Goal: Task Accomplishment & Management: Complete application form

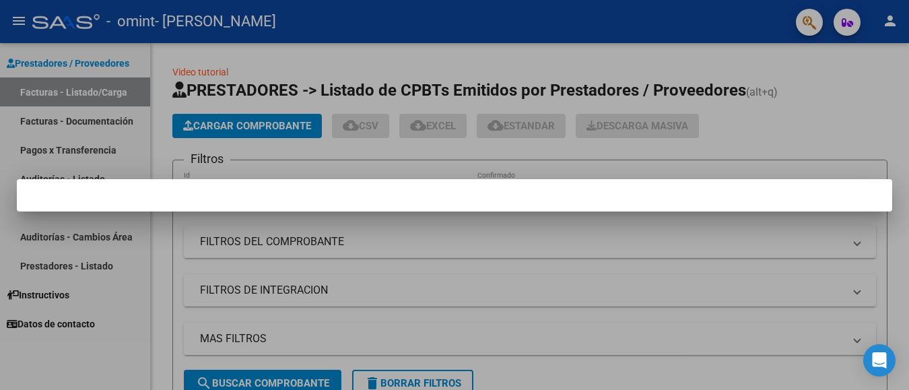
click at [564, 293] on div at bounding box center [454, 195] width 909 height 390
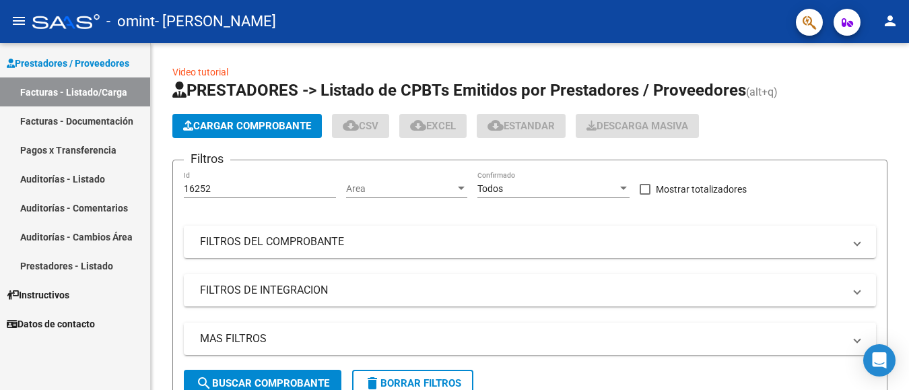
scroll to position [209, 0]
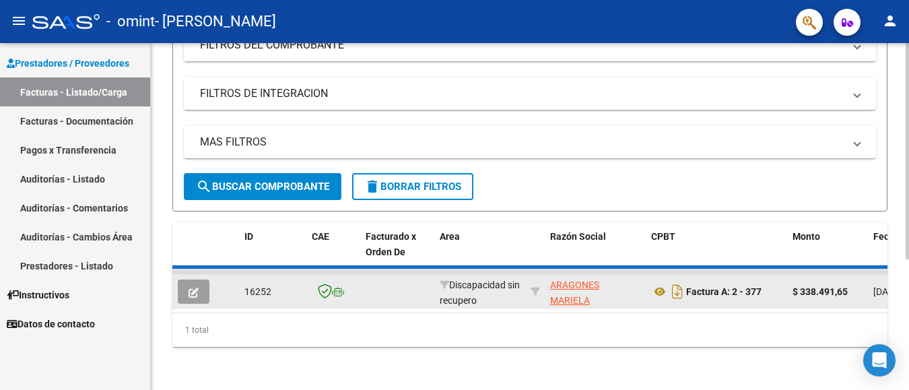
click at [194, 288] on icon "button" at bounding box center [194, 293] width 10 height 10
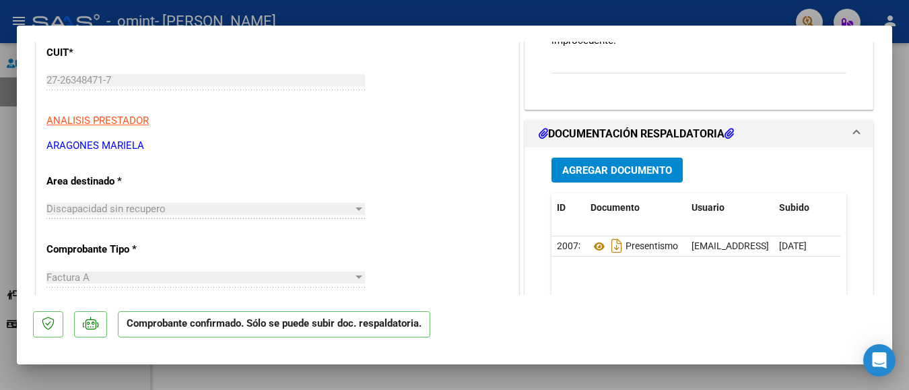
scroll to position [218, 0]
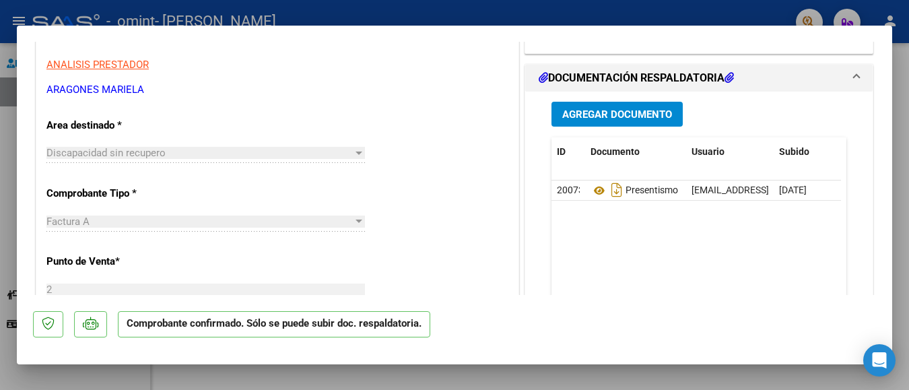
click at [614, 116] on span "Agregar Documento" at bounding box center [617, 114] width 110 height 12
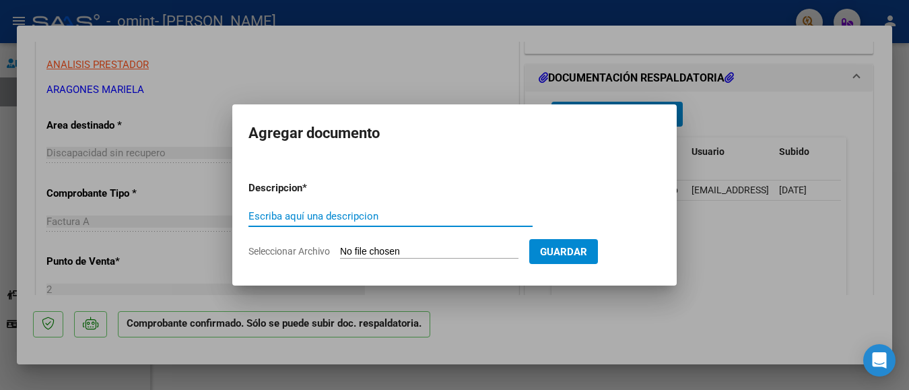
click at [580, 308] on div at bounding box center [454, 195] width 909 height 390
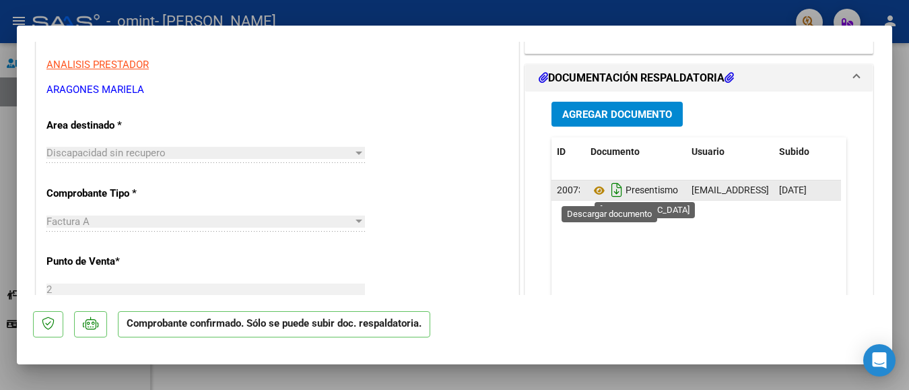
click at [611, 190] on icon "Descargar documento" at bounding box center [617, 190] width 18 height 22
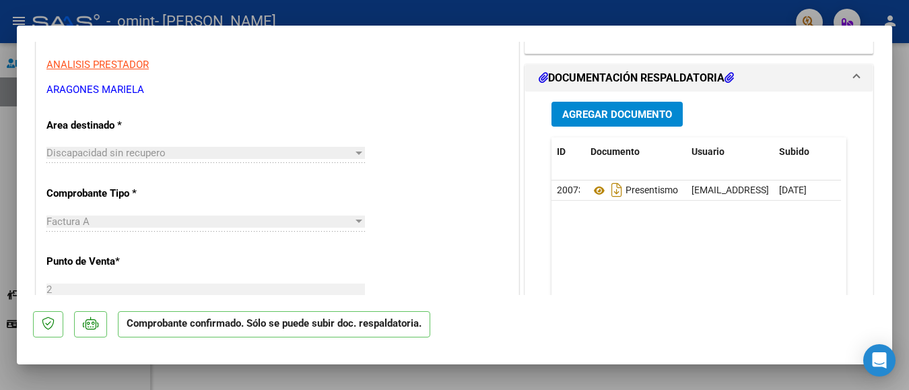
click at [608, 194] on icon "Descargar documento" at bounding box center [617, 190] width 18 height 22
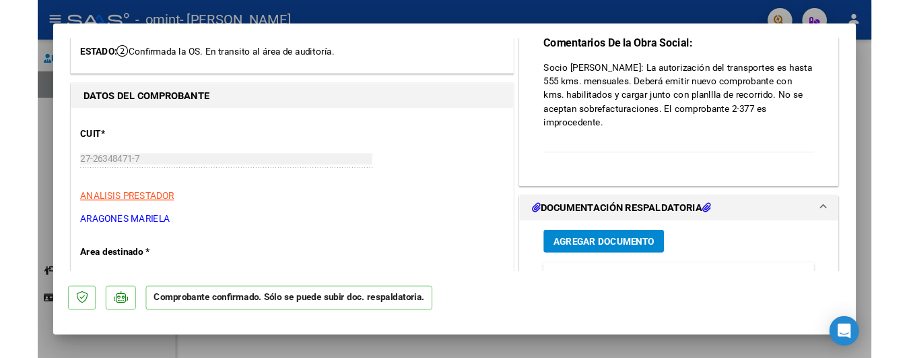
scroll to position [0, 0]
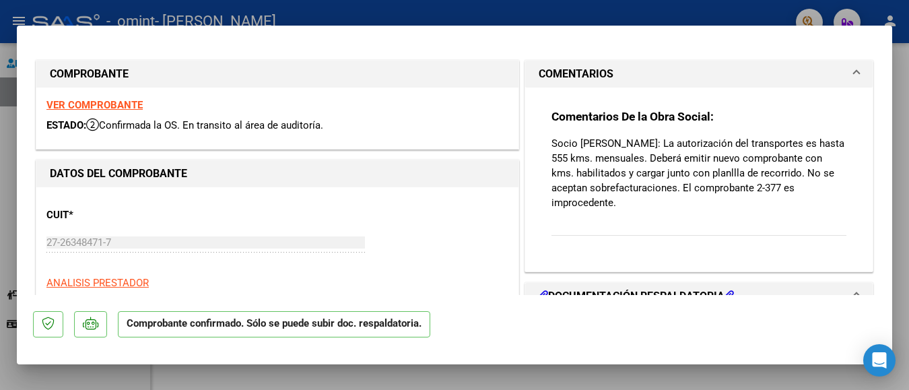
click at [118, 106] on strong "VER COMPROBANTE" at bounding box center [94, 105] width 96 height 12
click at [84, 108] on strong "VER COMPROBANTE" at bounding box center [94, 105] width 96 height 12
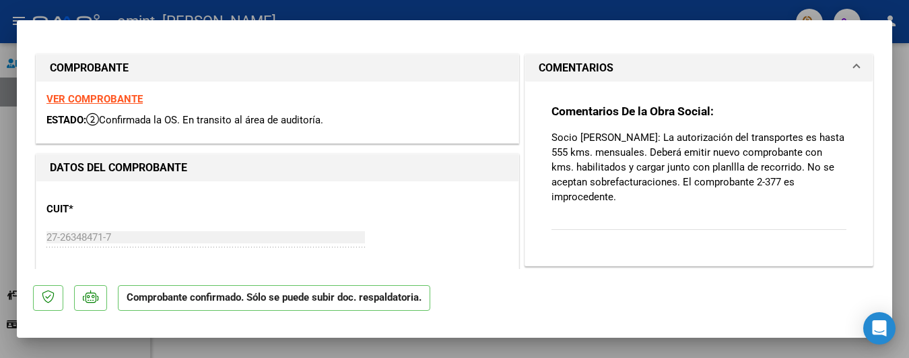
click at [785, 300] on mat-dialog-actions "Comprobante confirmado. Sólo se puede subir doc. respaldatoria." at bounding box center [454, 295] width 843 height 53
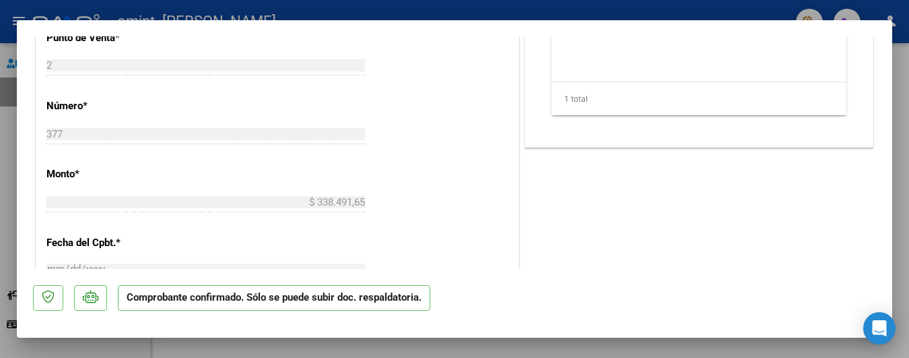
scroll to position [73, 0]
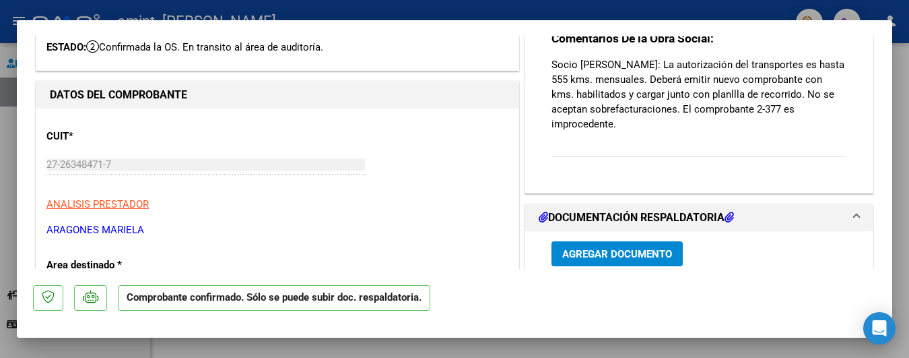
click at [727, 222] on icon at bounding box center [729, 216] width 9 height 11
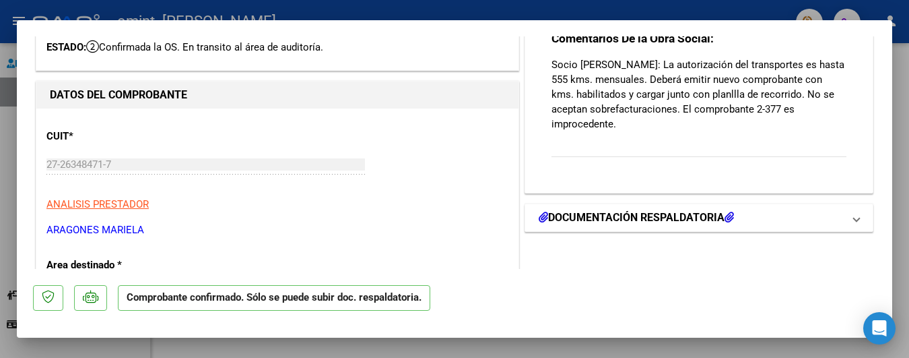
click at [727, 222] on icon at bounding box center [729, 216] width 9 height 11
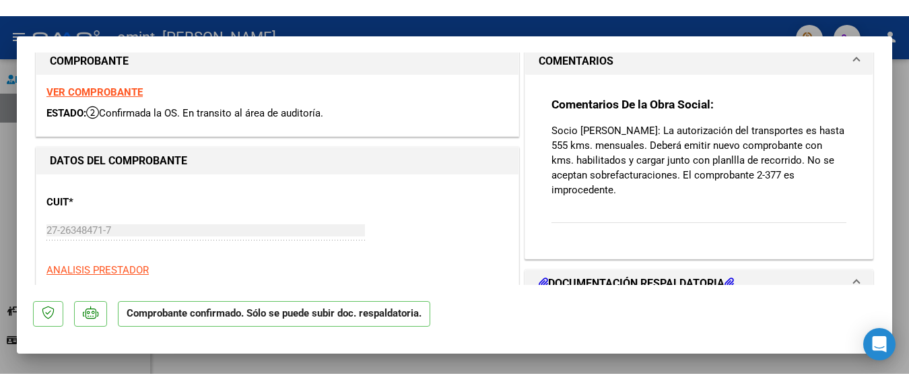
scroll to position [0, 0]
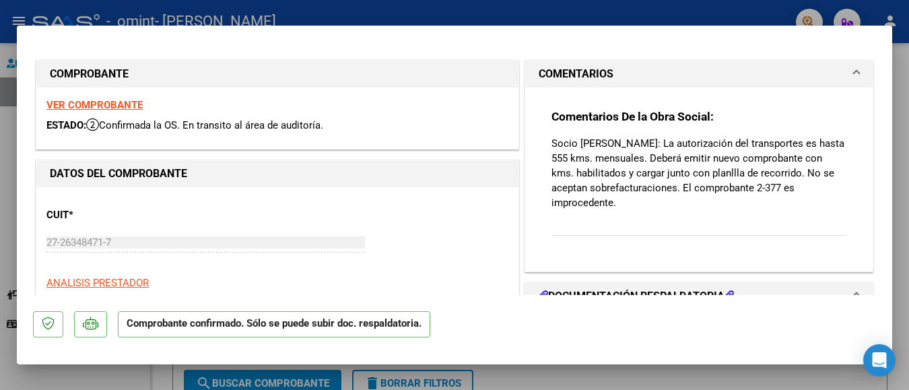
click at [197, 11] on div at bounding box center [454, 195] width 909 height 390
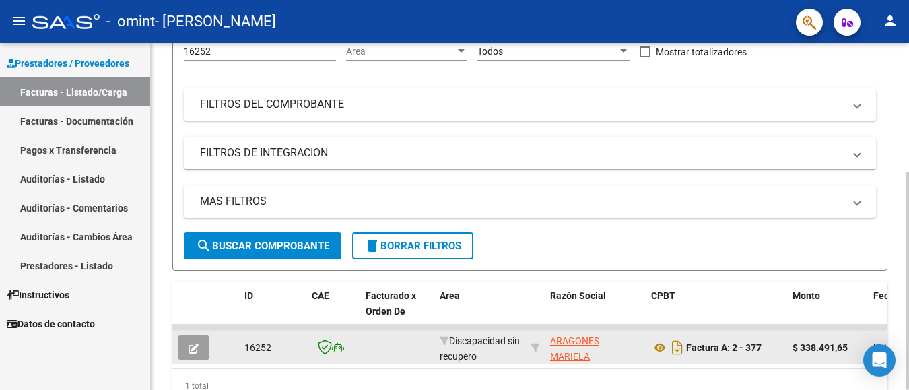
scroll to position [205, 0]
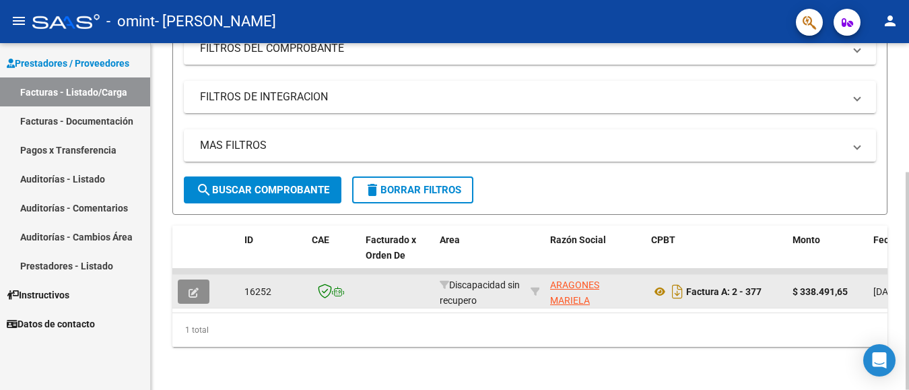
click at [196, 288] on icon "button" at bounding box center [194, 293] width 10 height 10
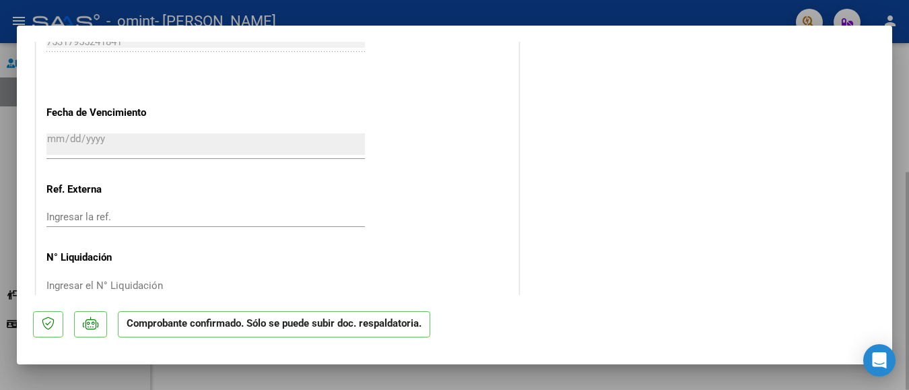
scroll to position [756, 0]
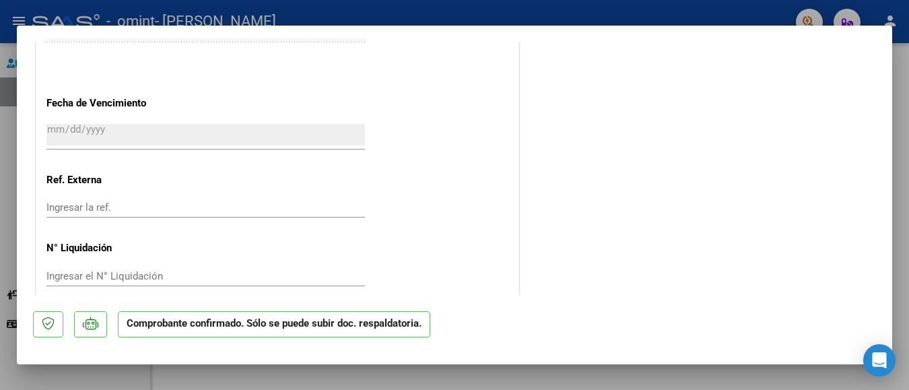
click at [196, 266] on div "Ingresar el N° Liquidación" at bounding box center [205, 276] width 319 height 20
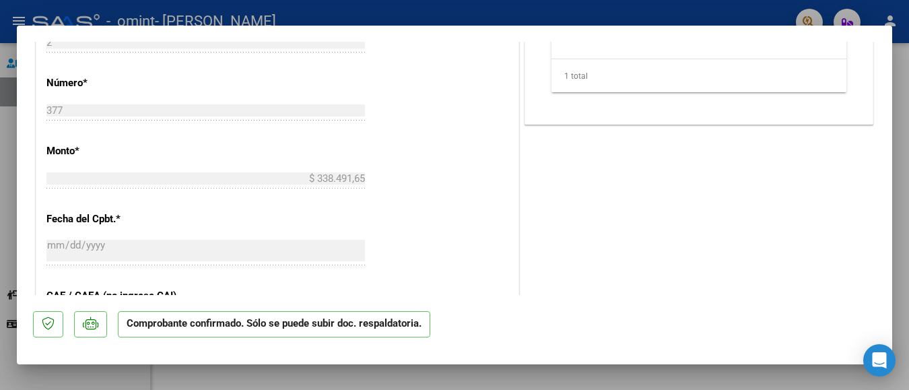
scroll to position [102, 0]
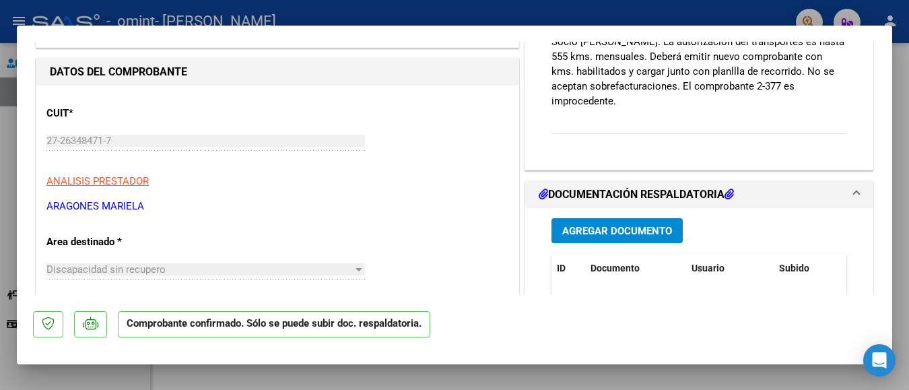
click at [91, 11] on div at bounding box center [454, 195] width 909 height 390
type input "$ 0,00"
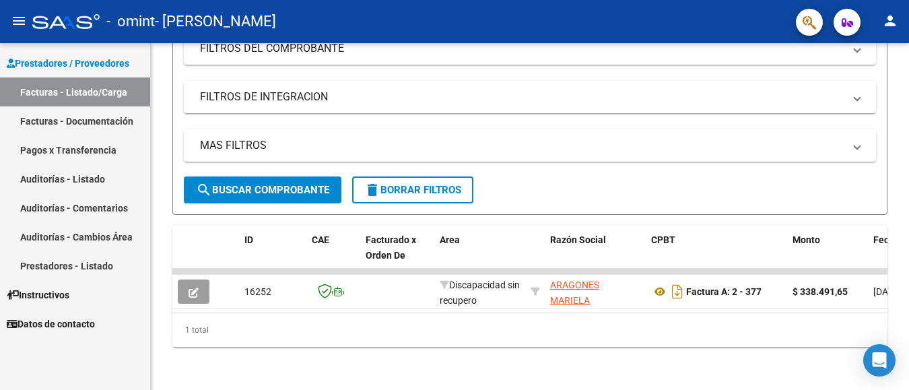
click at [77, 57] on span "Prestadores / Proveedores" at bounding box center [68, 63] width 123 height 15
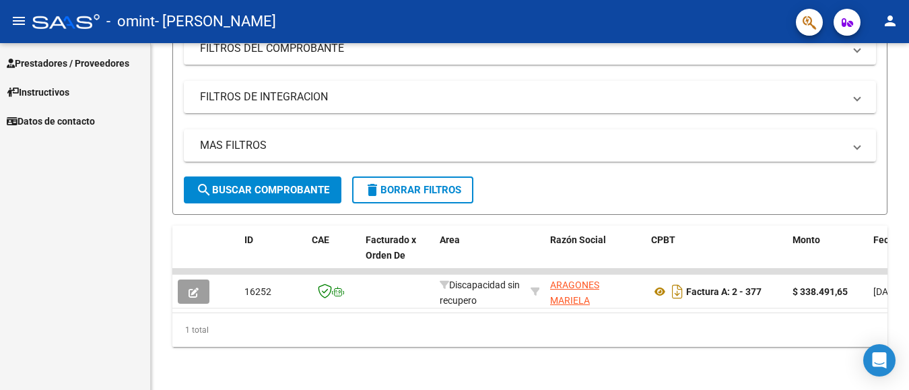
click at [77, 65] on span "Prestadores / Proveedores" at bounding box center [68, 63] width 123 height 15
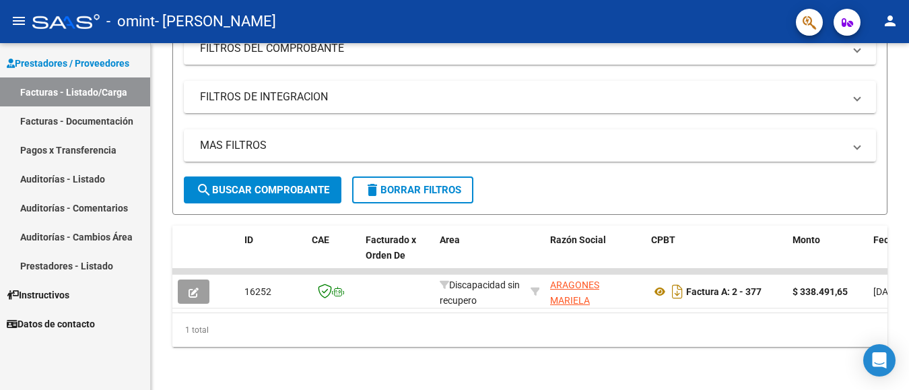
click at [92, 90] on link "Facturas - Listado/Carga" at bounding box center [75, 91] width 150 height 29
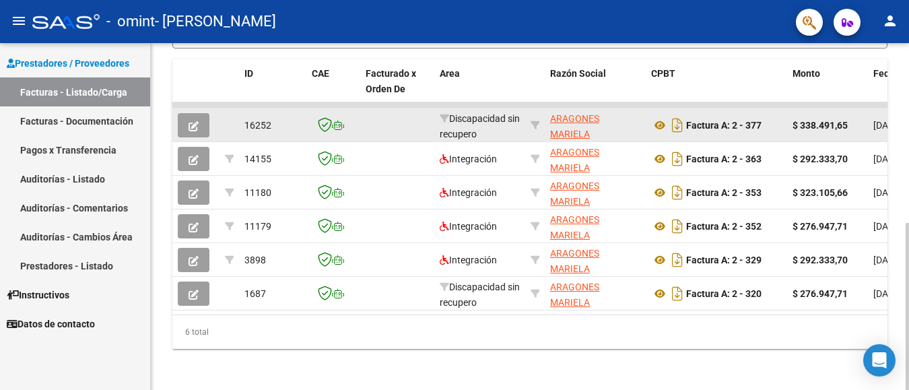
click at [191, 127] on icon "button" at bounding box center [194, 126] width 10 height 10
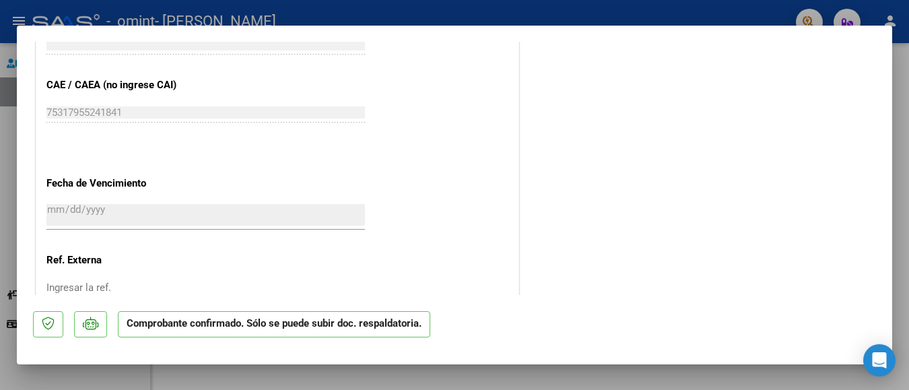
scroll to position [320, 0]
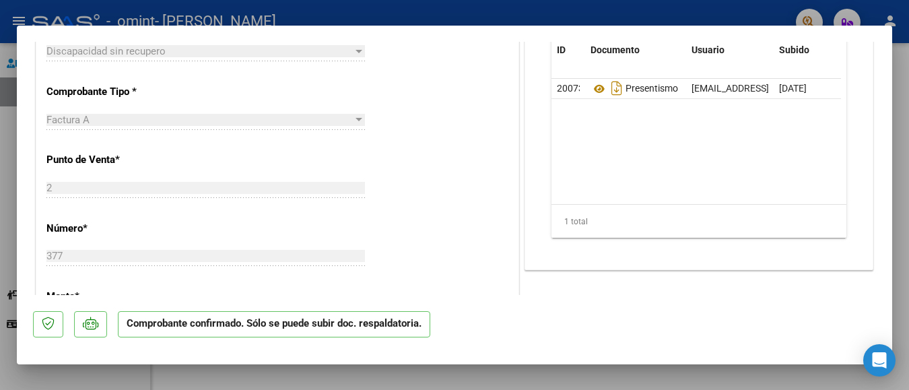
click at [201, 9] on div at bounding box center [454, 195] width 909 height 390
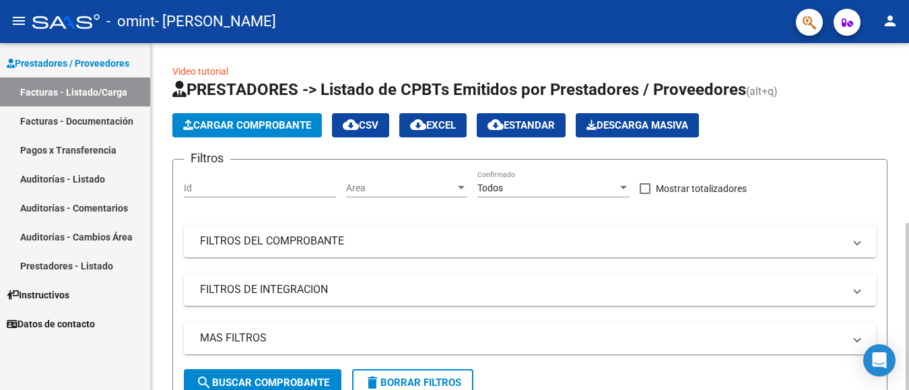
scroll to position [0, 0]
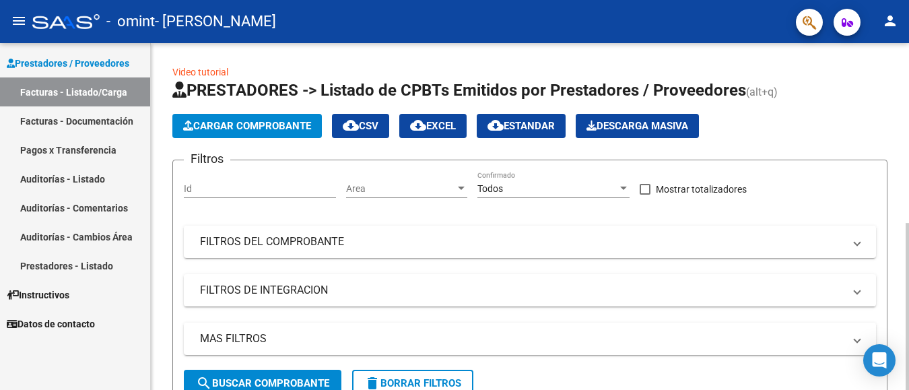
click at [286, 127] on span "Cargar Comprobante" at bounding box center [247, 126] width 128 height 12
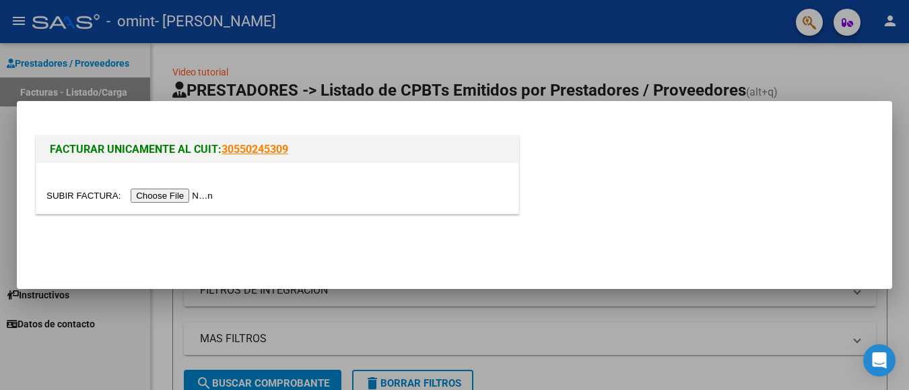
click at [49, 193] on input "file" at bounding box center [131, 196] width 170 height 14
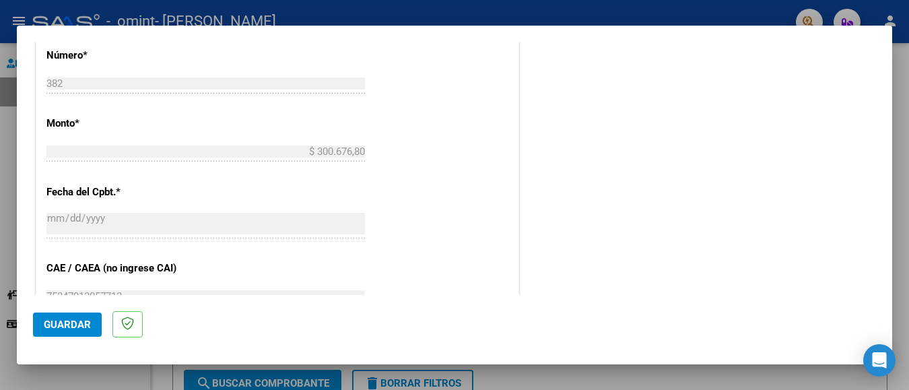
scroll to position [509, 0]
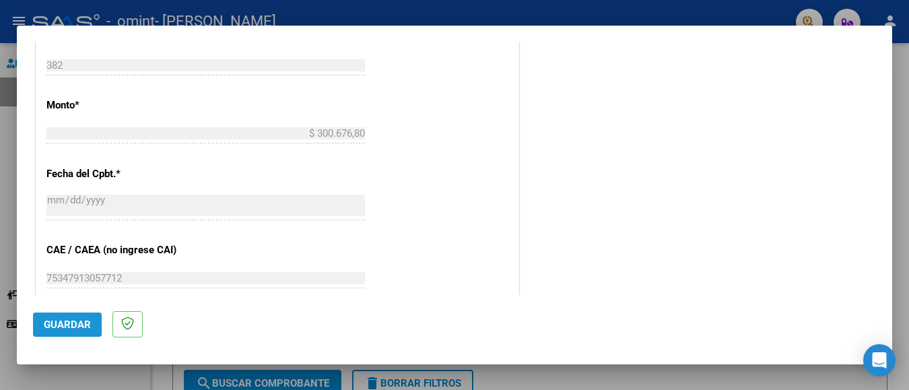
click at [68, 315] on button "Guardar" at bounding box center [67, 324] width 69 height 24
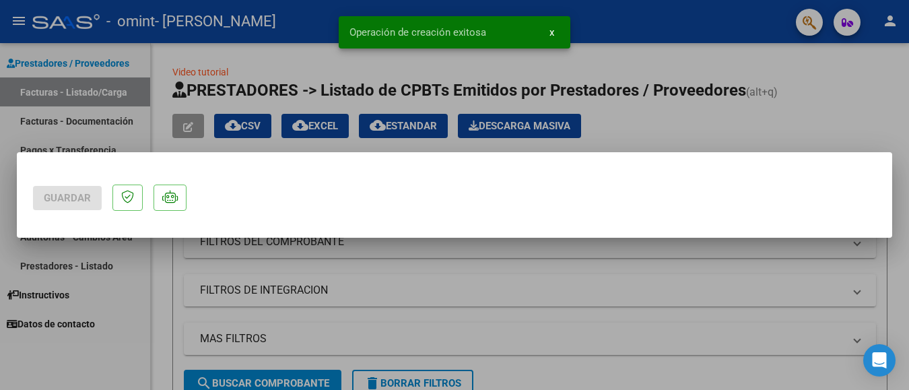
scroll to position [0, 0]
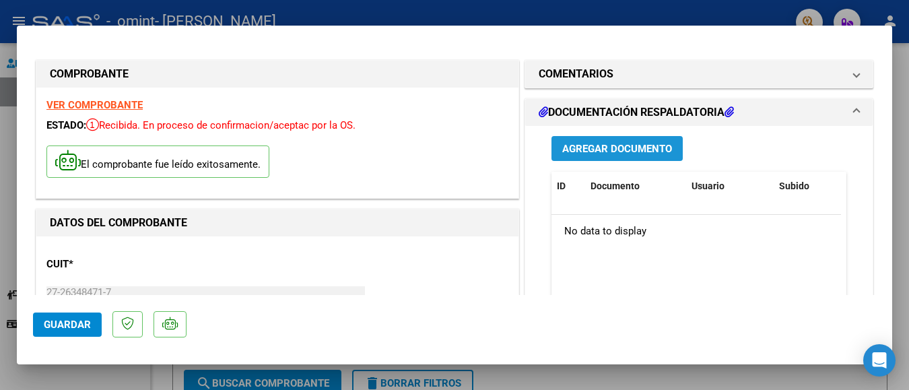
click at [640, 148] on span "Agregar Documento" at bounding box center [617, 149] width 110 height 12
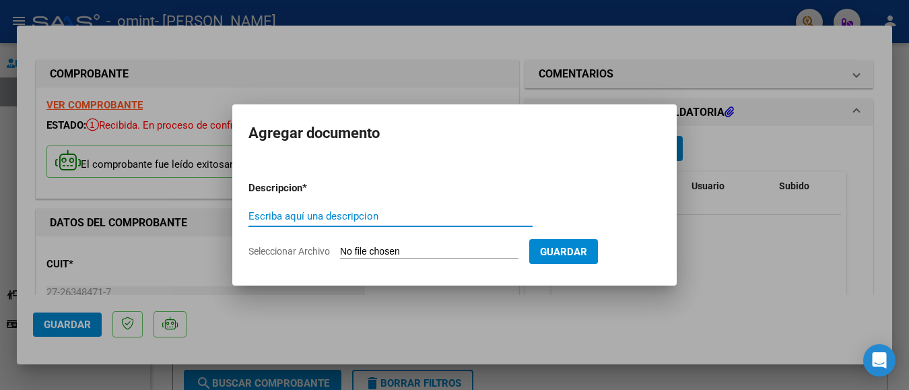
type input "B"
type input "PLANILLA DE ASISTENCIA"
click at [393, 246] on input "Seleccionar Archivo" at bounding box center [429, 252] width 178 height 13
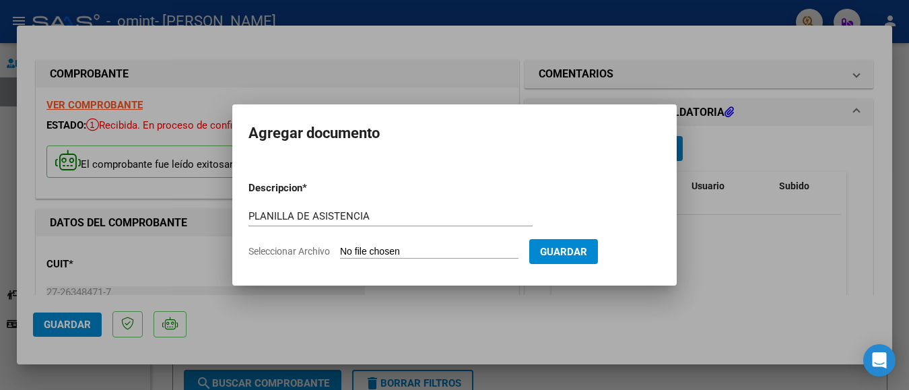
click at [370, 248] on input "Seleccionar Archivo" at bounding box center [429, 252] width 178 height 13
type input "C:\fakepath\BARRIONUEVO JULIO PRESENT 2025.pdf"
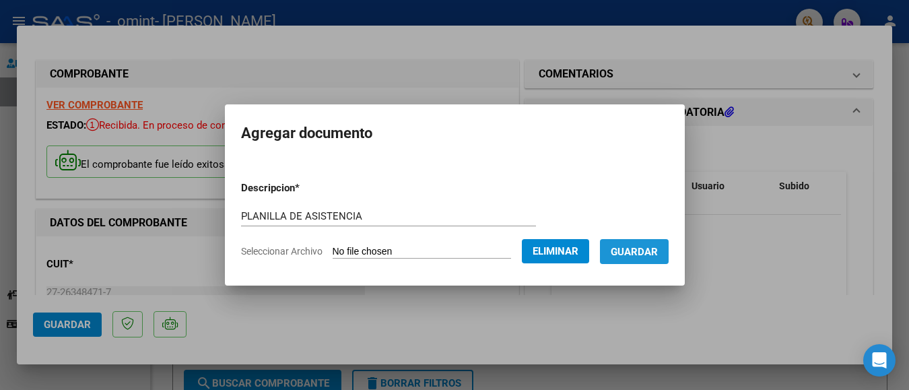
click at [658, 255] on span "Guardar" at bounding box center [634, 252] width 47 height 12
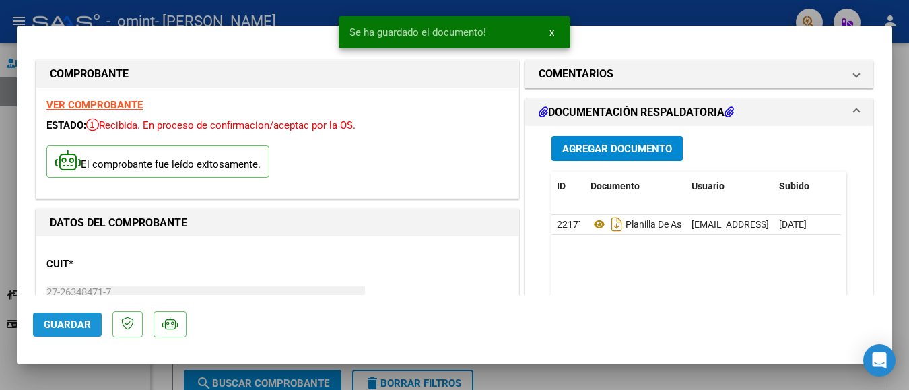
click at [82, 327] on span "Guardar" at bounding box center [67, 325] width 47 height 12
